Goal: Transaction & Acquisition: Purchase product/service

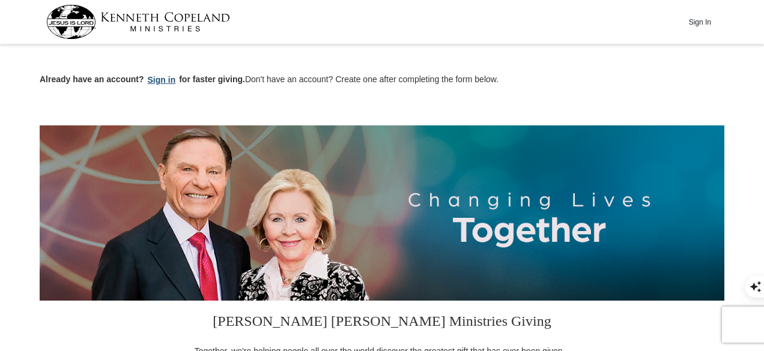
click at [162, 82] on button "Sign in" at bounding box center [161, 80] width 35 height 14
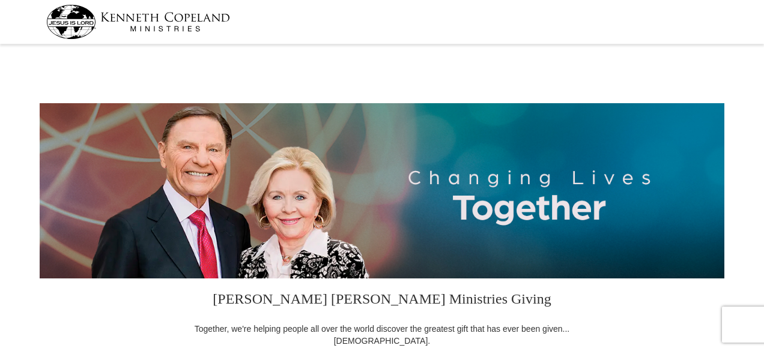
select select "FL"
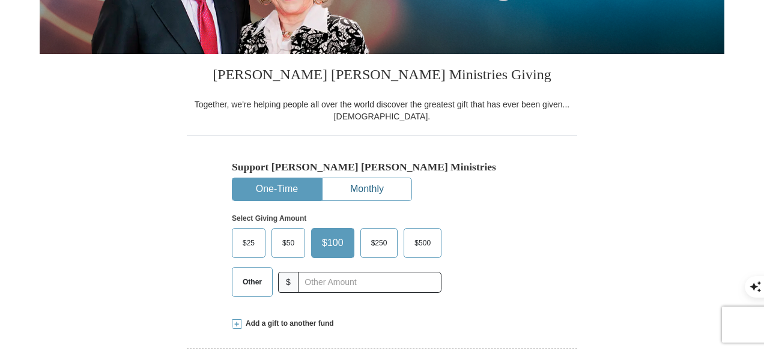
scroll to position [240, 0]
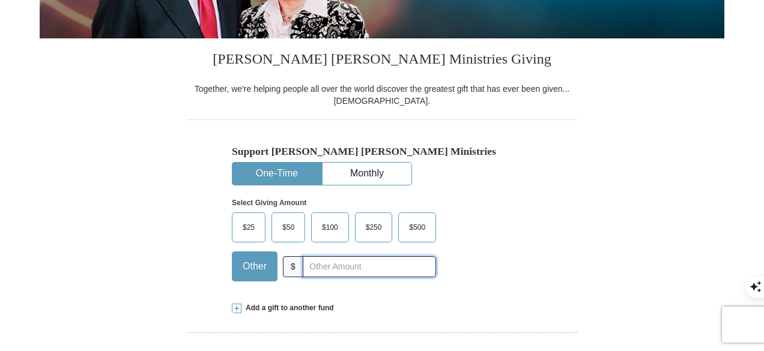
click at [324, 266] on input "text" at bounding box center [369, 267] width 133 height 21
type input "60"
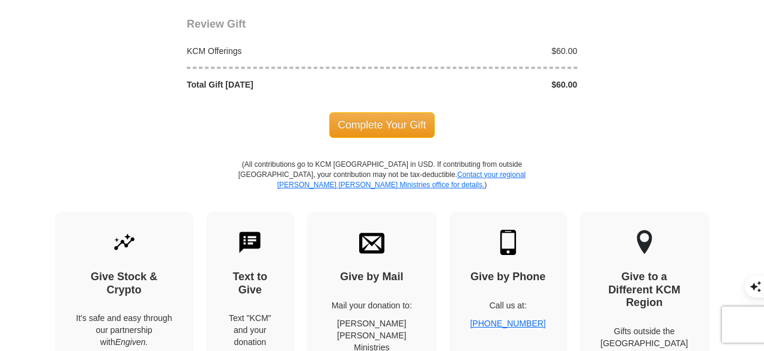
scroll to position [1141, 0]
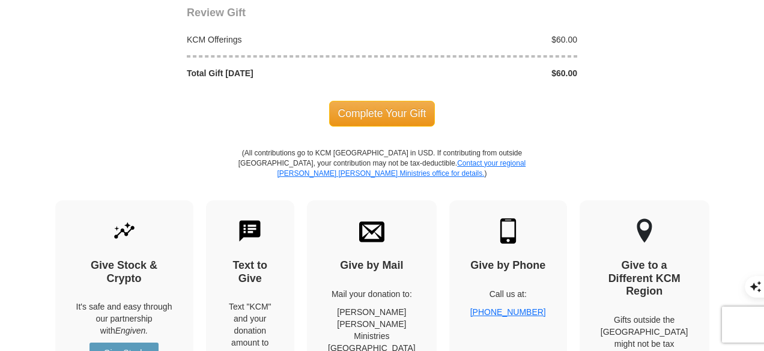
click at [395, 107] on span "Complete Your Gift" at bounding box center [382, 113] width 106 height 25
